Goal: Obtain resource: Obtain resource

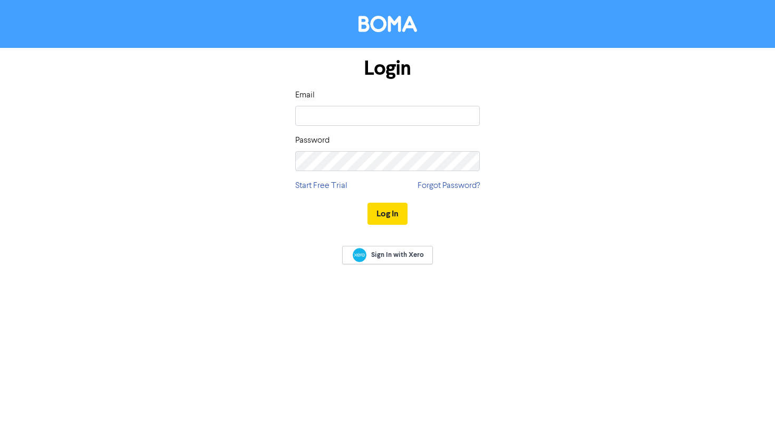
type input "[PERSON_NAME][EMAIL_ADDRESS][DOMAIN_NAME]"
click at [367, 203] on button "Log In" at bounding box center [387, 214] width 40 height 22
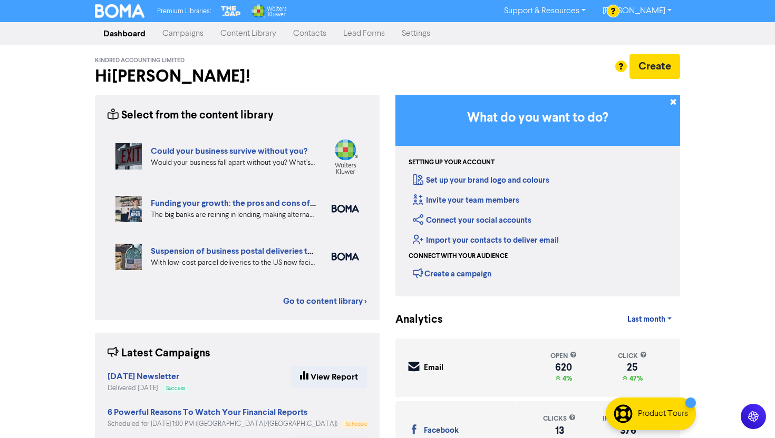
click at [198, 34] on link "Campaigns" at bounding box center [183, 33] width 58 height 21
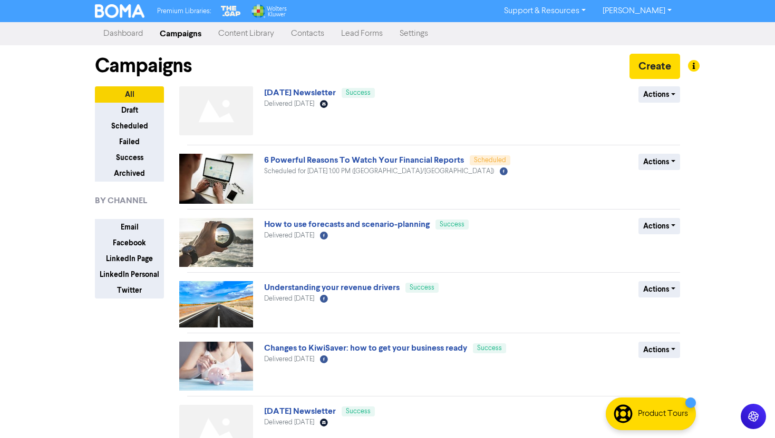
click at [131, 33] on link "Dashboard" at bounding box center [123, 33] width 56 height 21
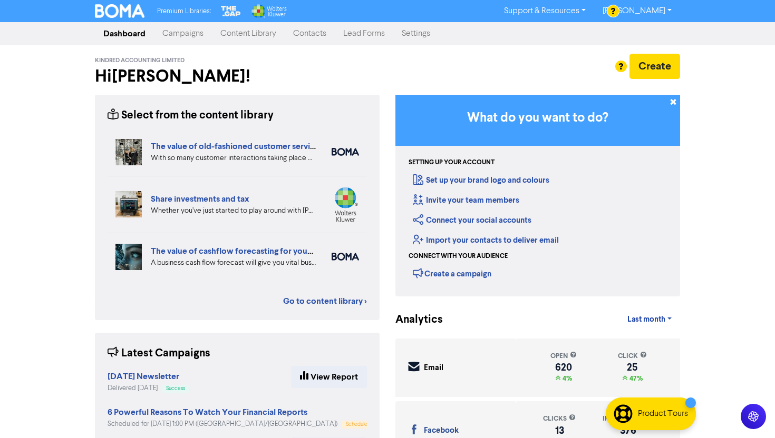
click at [241, 33] on link "Content Library" at bounding box center [248, 33] width 73 height 21
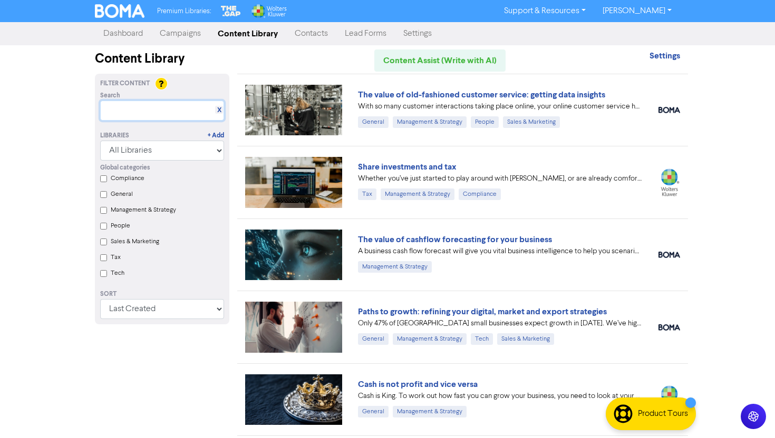
click at [158, 110] on input "text" at bounding box center [162, 111] width 124 height 20
paste input "Share and investments tax"
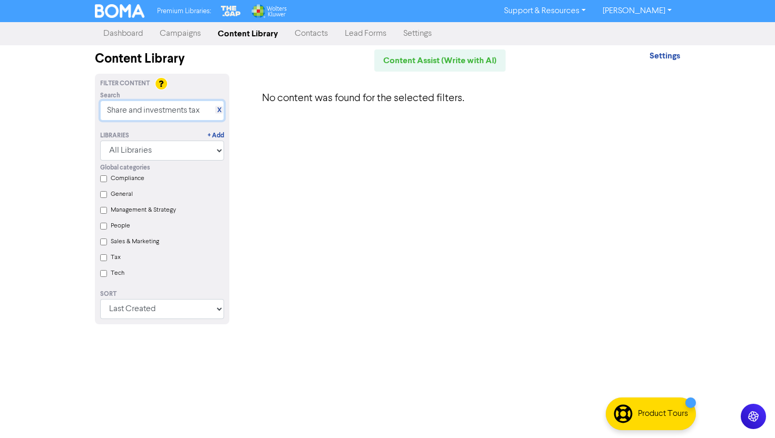
drag, startPoint x: 130, startPoint y: 111, endPoint x: 346, endPoint y: 112, distance: 216.0
click at [346, 112] on div "Filter Content Search X Share and investments tax Libraries + Add All Libraries…" at bounding box center [387, 205] width 601 height 263
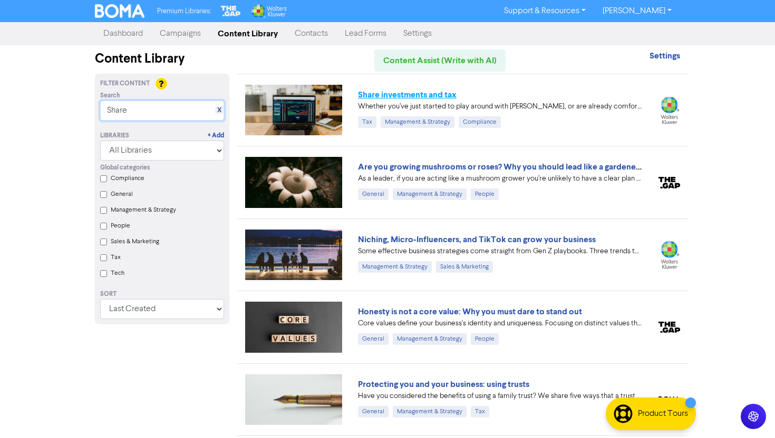
type input "Share"
click at [440, 92] on link "Share investments and tax" at bounding box center [407, 95] width 99 height 11
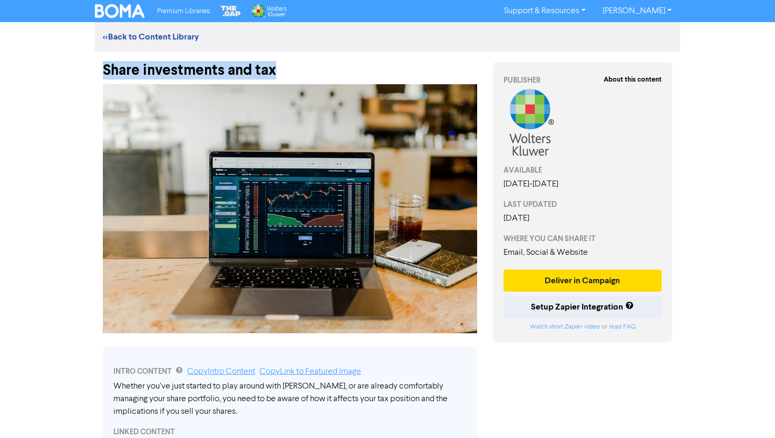
drag, startPoint x: 279, startPoint y: 72, endPoint x: 103, endPoint y: 68, distance: 176.0
click at [103, 68] on div "Share investments and tax" at bounding box center [290, 65] width 374 height 27
copy div "Share investments and tax"
click at [126, 38] on link "<< Back to Content Library" at bounding box center [151, 37] width 96 height 11
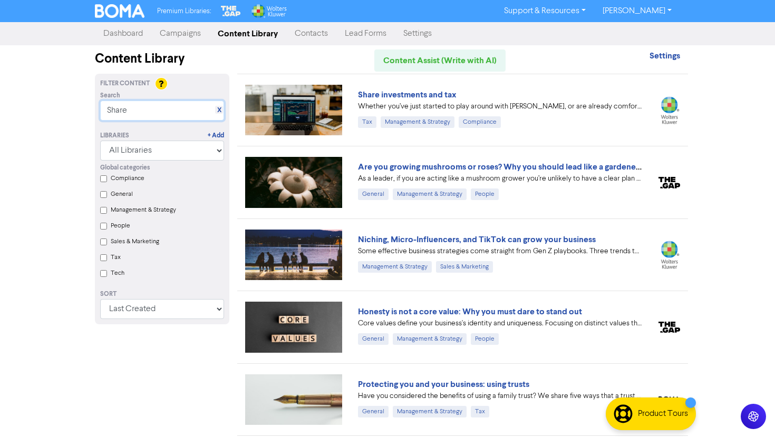
click at [131, 118] on input "Share" at bounding box center [162, 111] width 124 height 20
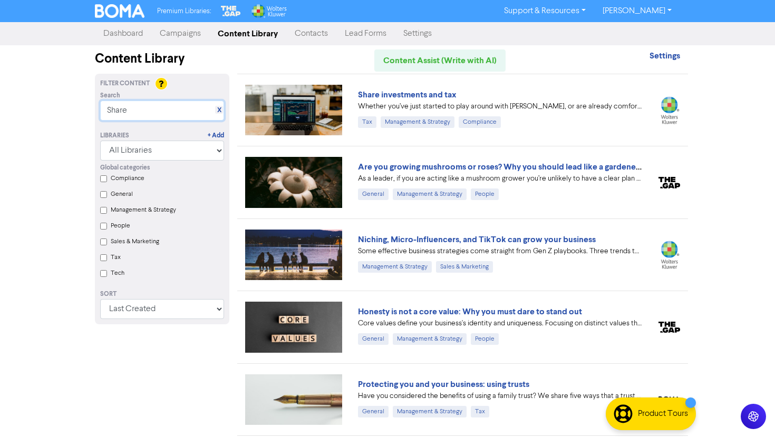
paste input "Could your business survive without you?"
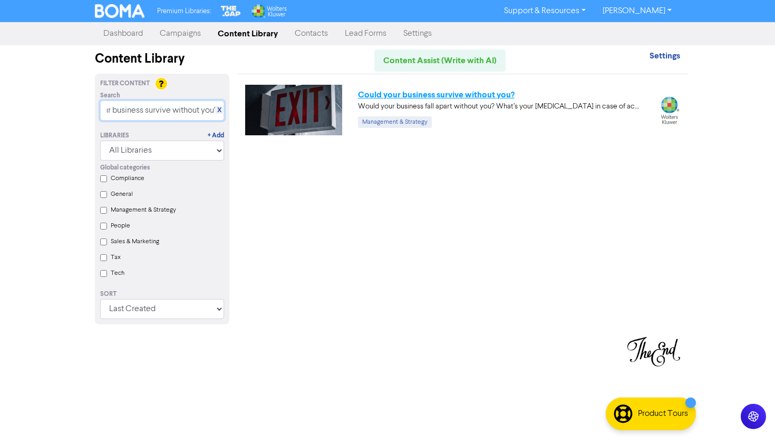
type input "Could your business survive without you?"
click at [471, 92] on link "Could your business survive without you?" at bounding box center [436, 95] width 156 height 11
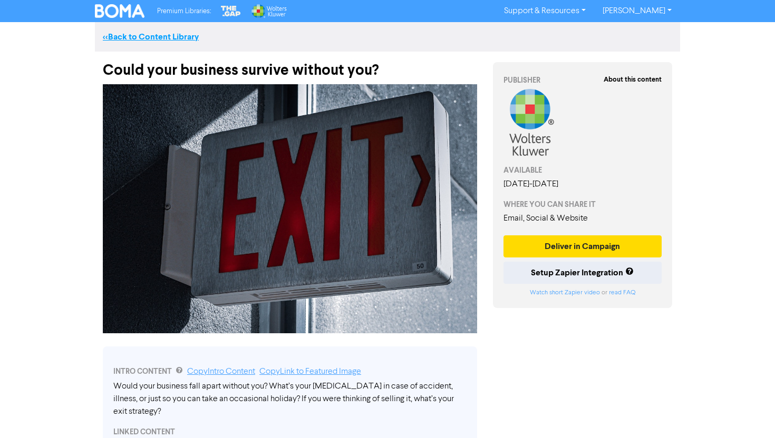
click at [129, 34] on link "<< Back to Content Library" at bounding box center [151, 37] width 96 height 11
